Goal: Transaction & Acquisition: Purchase product/service

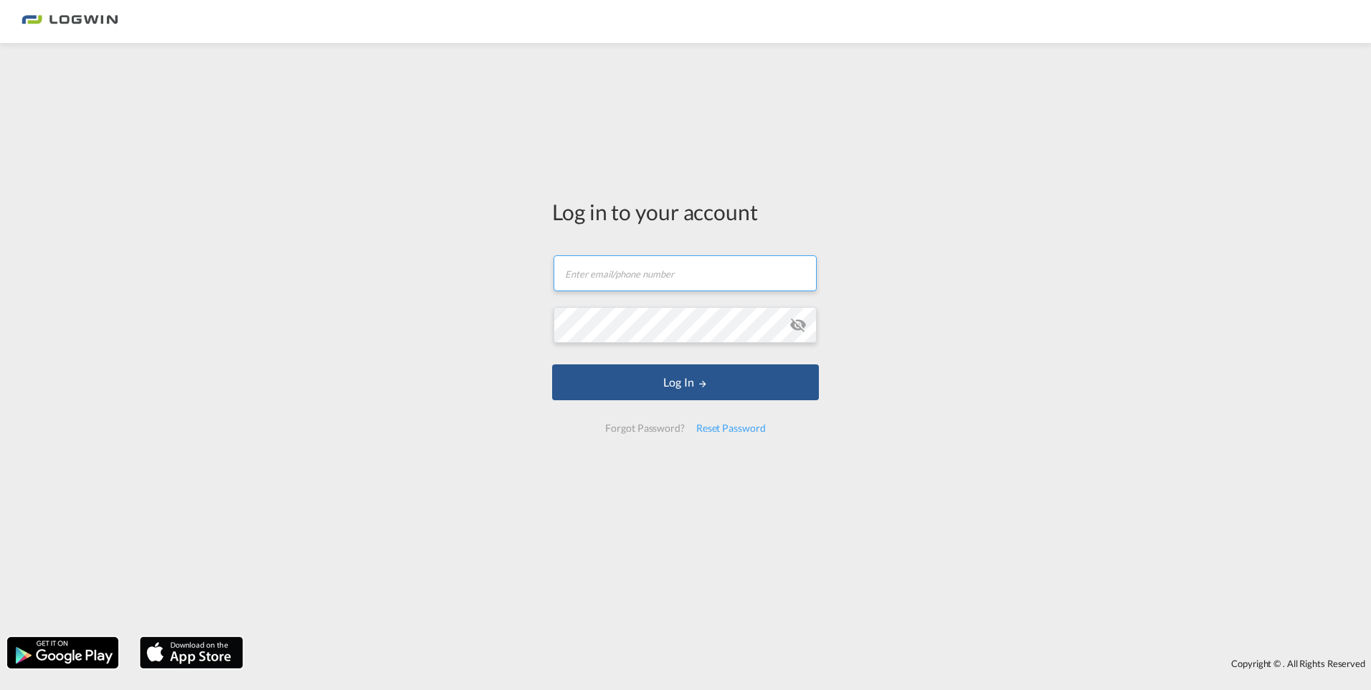
type input "[PERSON_NAME][EMAIL_ADDRESS][DOMAIN_NAME]"
click at [655, 404] on form "michael.below@logwin-logistics.com Password field is required Log In Forgot Pas…" at bounding box center [685, 344] width 267 height 206
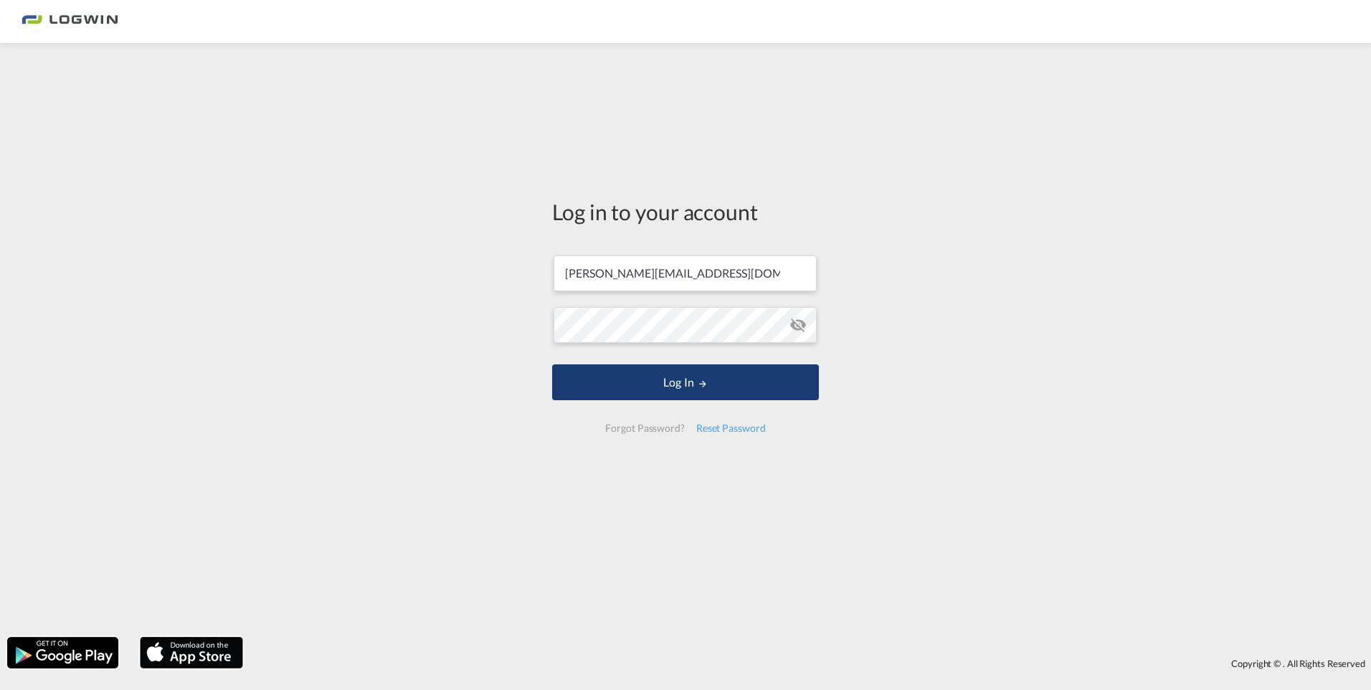
click at [653, 394] on button "Log In" at bounding box center [685, 382] width 267 height 36
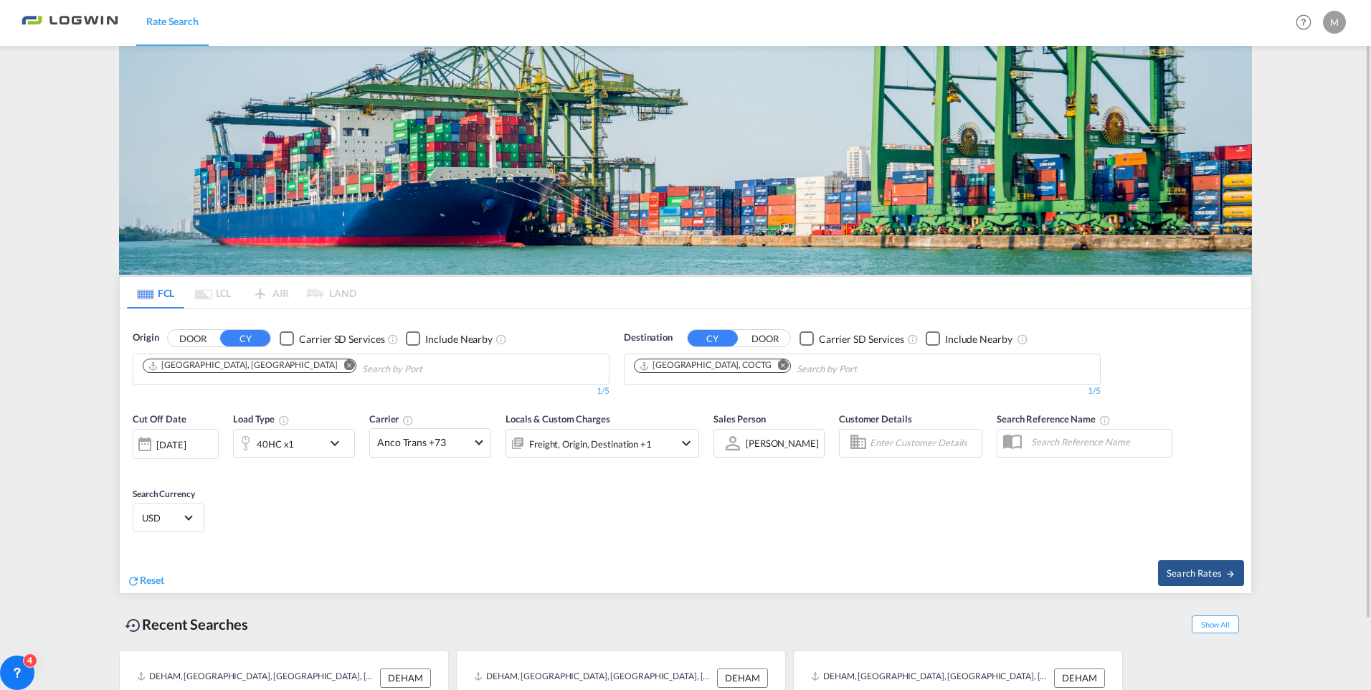
click at [1185, 367] on div "Origin DOOR CY Carrier SD Services Include Nearby Hamburg, DEHAM 1/5 1/ Destina…" at bounding box center [685, 356] width 1131 height 95
click at [778, 368] on md-icon "Remove" at bounding box center [783, 365] width 11 height 11
click at [731, 365] on body "Rate Search Rate Search Help Resources Product Release M My Profile Logout FCL …" at bounding box center [685, 345] width 1371 height 690
type input "jebel ali"
click at [720, 362] on body "Rate Search Rate Search Help Resources Product Release M My Profile Logout FCL …" at bounding box center [685, 345] width 1371 height 690
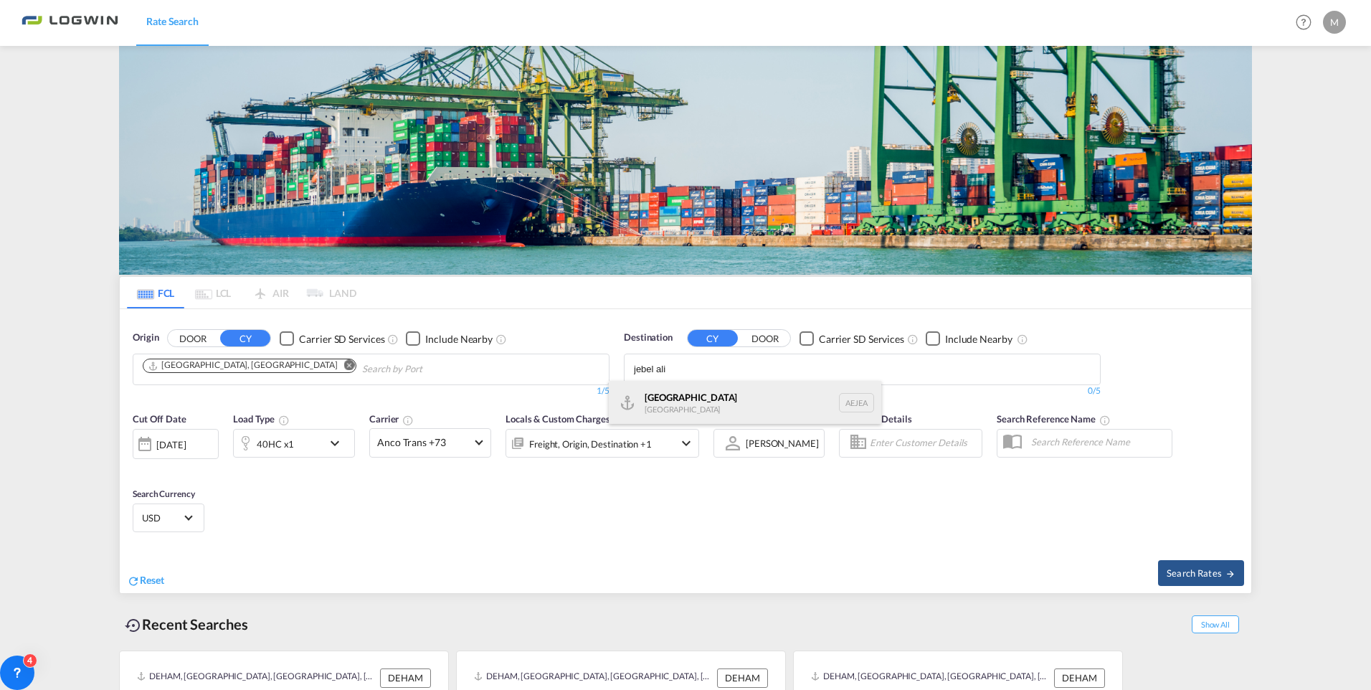
click at [693, 411] on div "Jebel Ali United Arab Emirates AEJEA" at bounding box center [745, 402] width 272 height 43
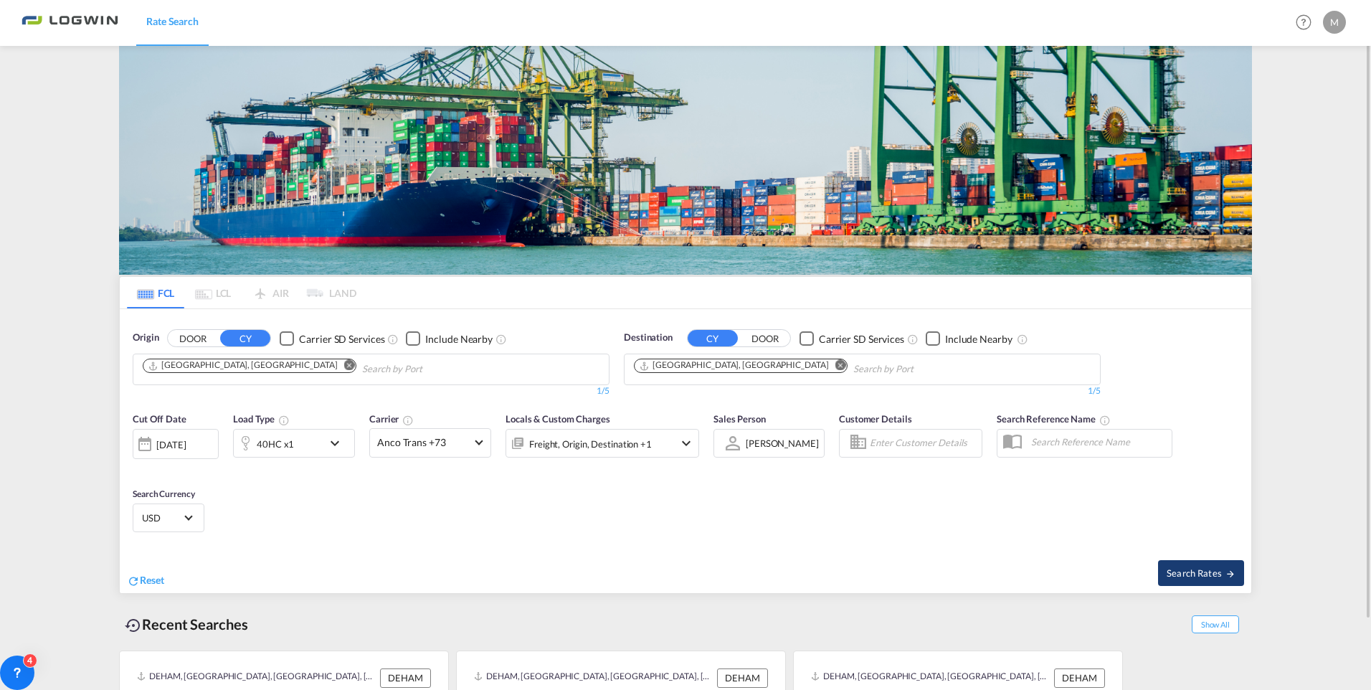
click at [1174, 569] on span "Search Rates" at bounding box center [1201, 572] width 69 height 11
type input "DEHAM to AEJEA / [DATE]"
click at [312, 445] on div "40HC x1" at bounding box center [278, 443] width 89 height 29
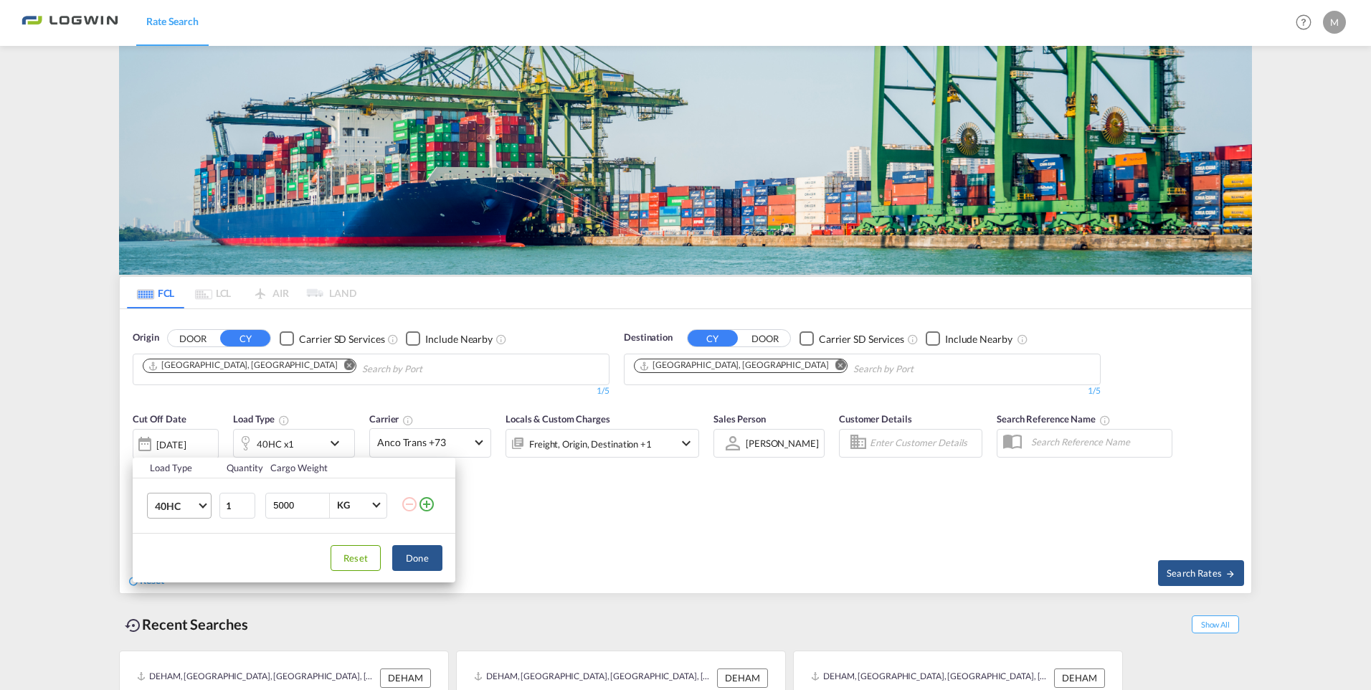
click at [179, 510] on span "40HC" at bounding box center [176, 506] width 42 height 14
click at [181, 433] on md-option "20GP" at bounding box center [192, 436] width 98 height 34
click at [413, 564] on button "Done" at bounding box center [417, 558] width 50 height 26
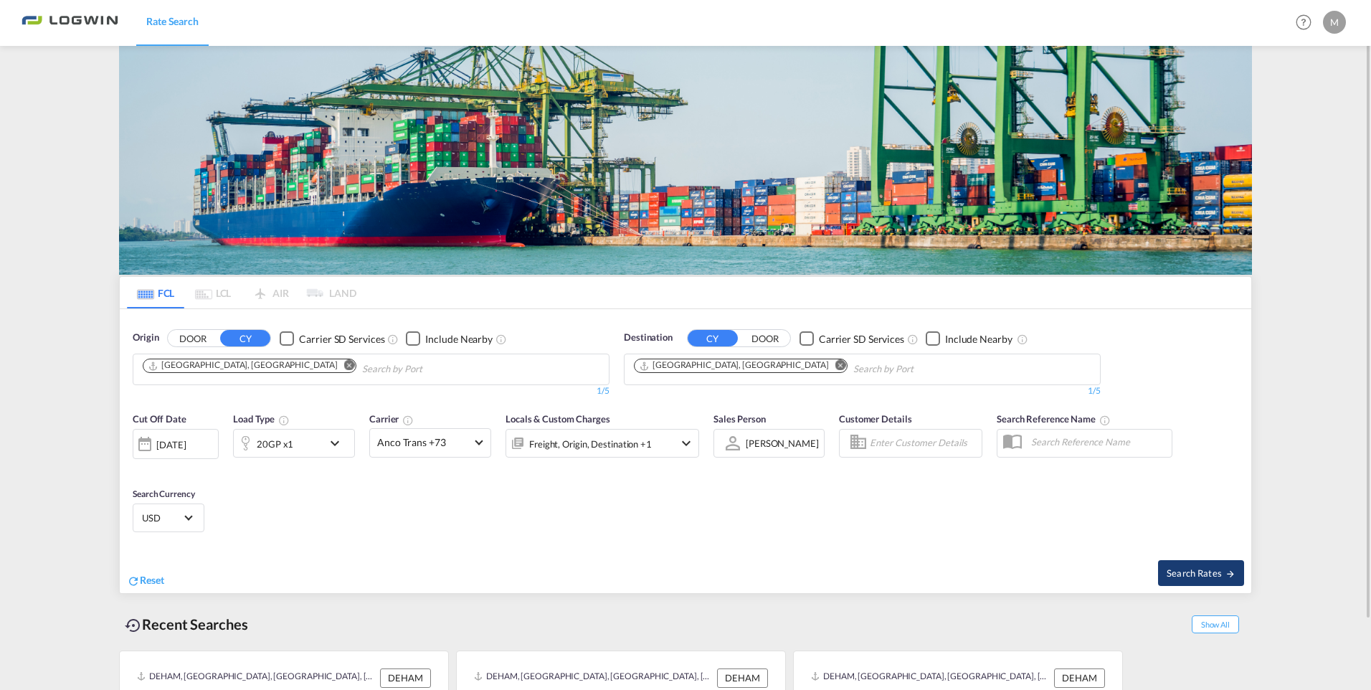
click at [1184, 577] on span "Search Rates" at bounding box center [1201, 572] width 69 height 11
type input "DEHAM to AEJEA / [DATE]"
